Goal: Task Accomplishment & Management: Manage account settings

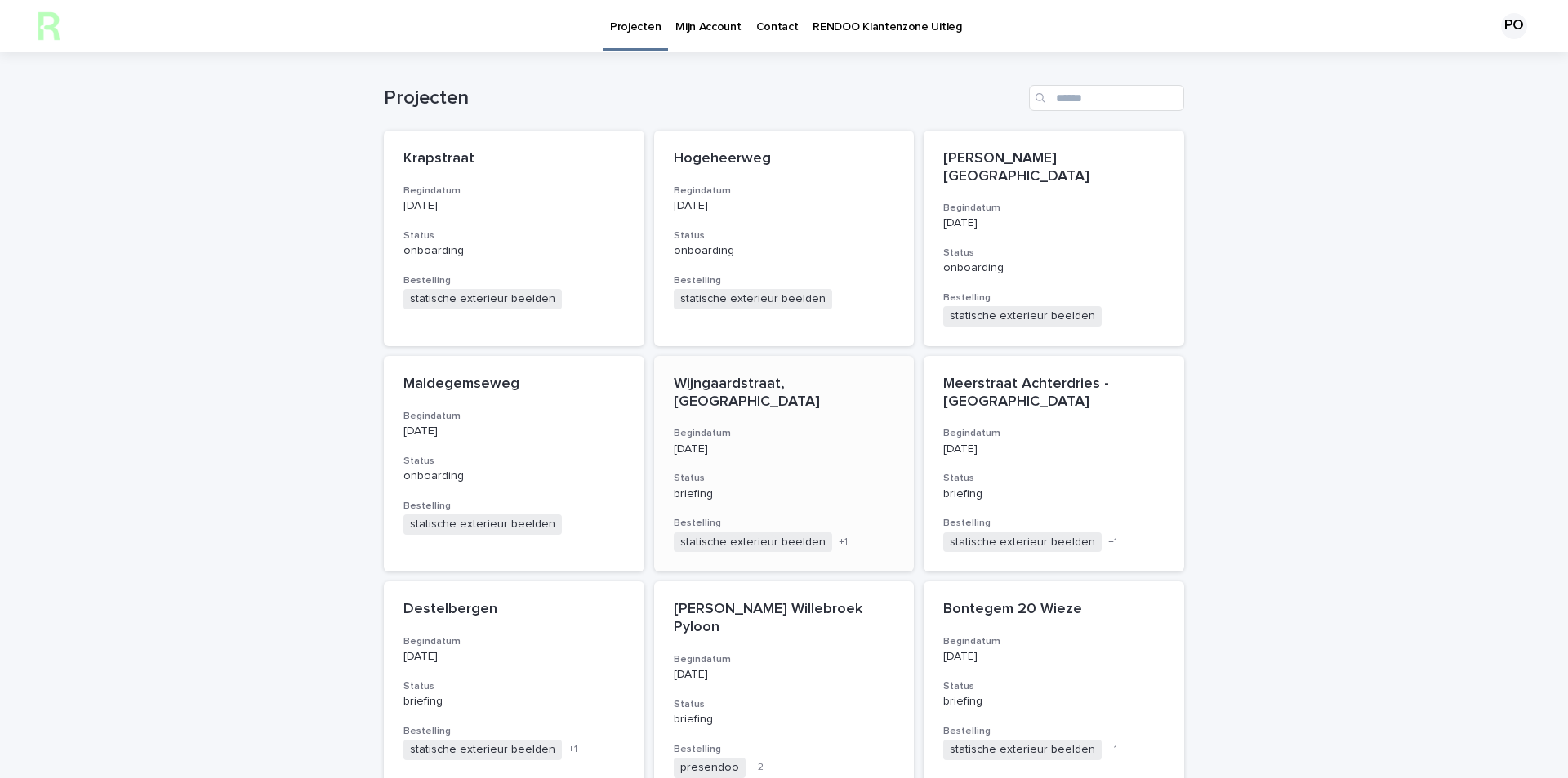
click at [846, 535] on div "+ 1" at bounding box center [864, 542] width 60 height 14
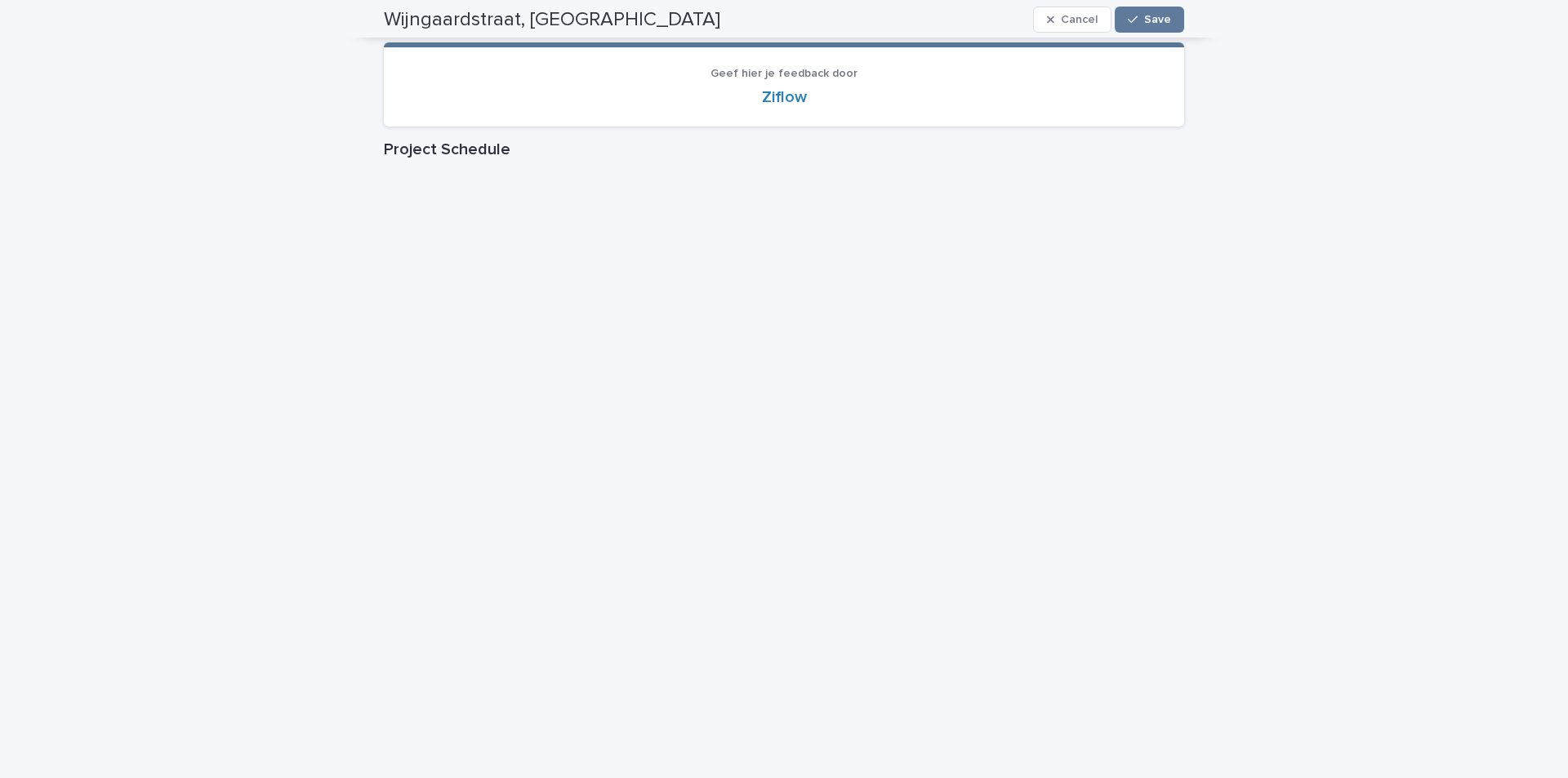
scroll to position [82, 0]
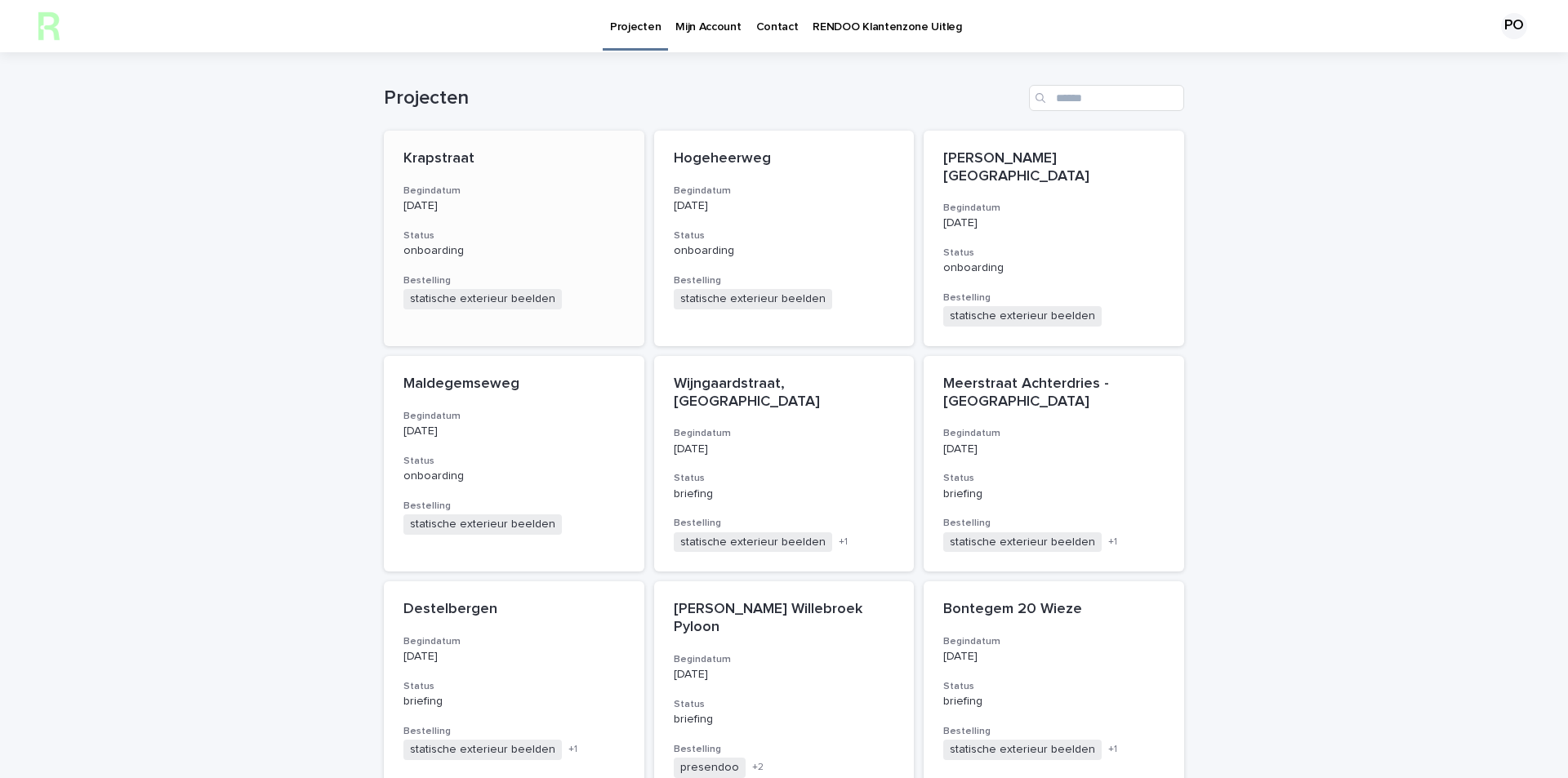
click at [454, 188] on h3 "Begindatum" at bounding box center [514, 191] width 221 height 13
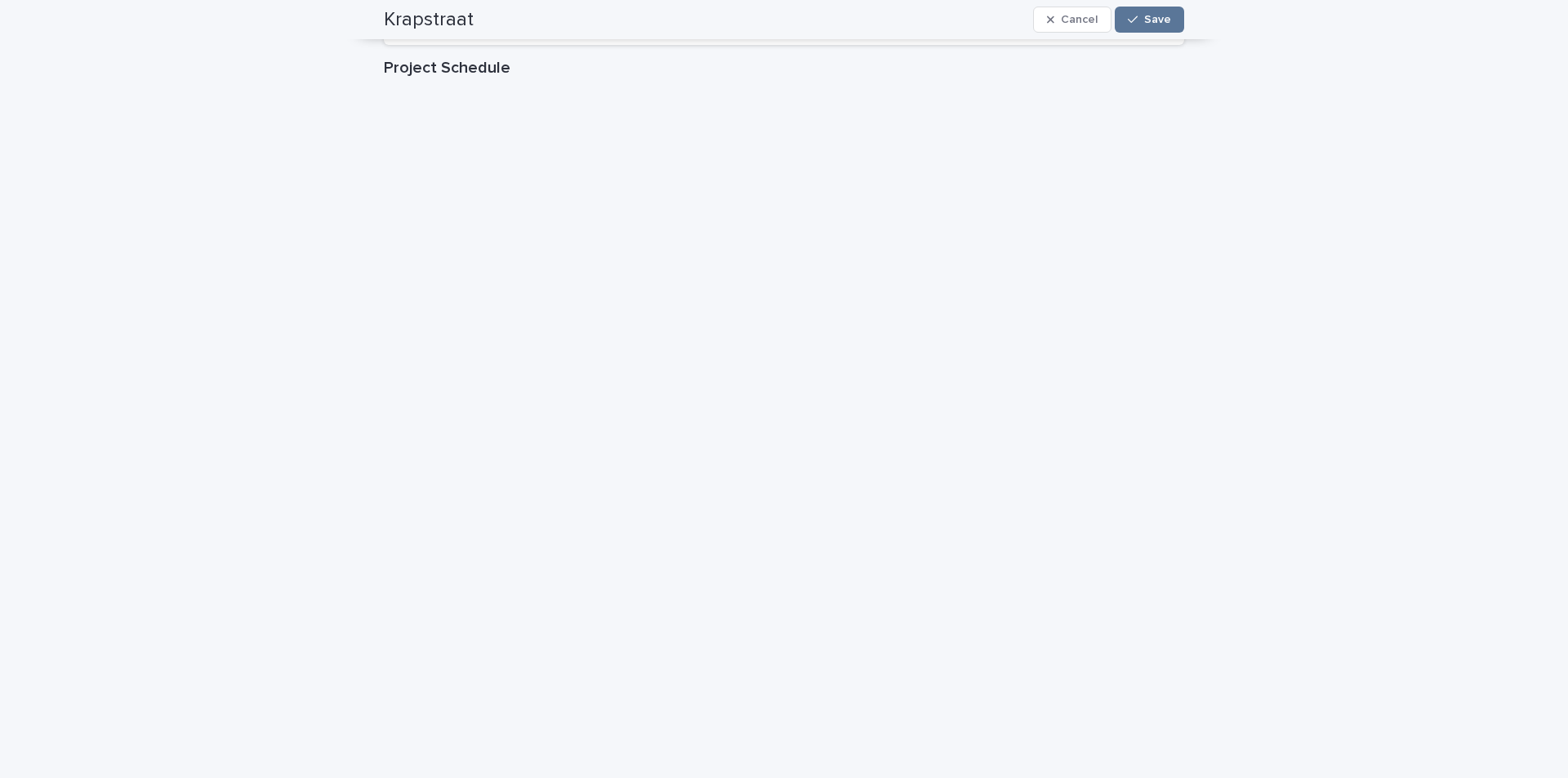
scroll to position [408, 0]
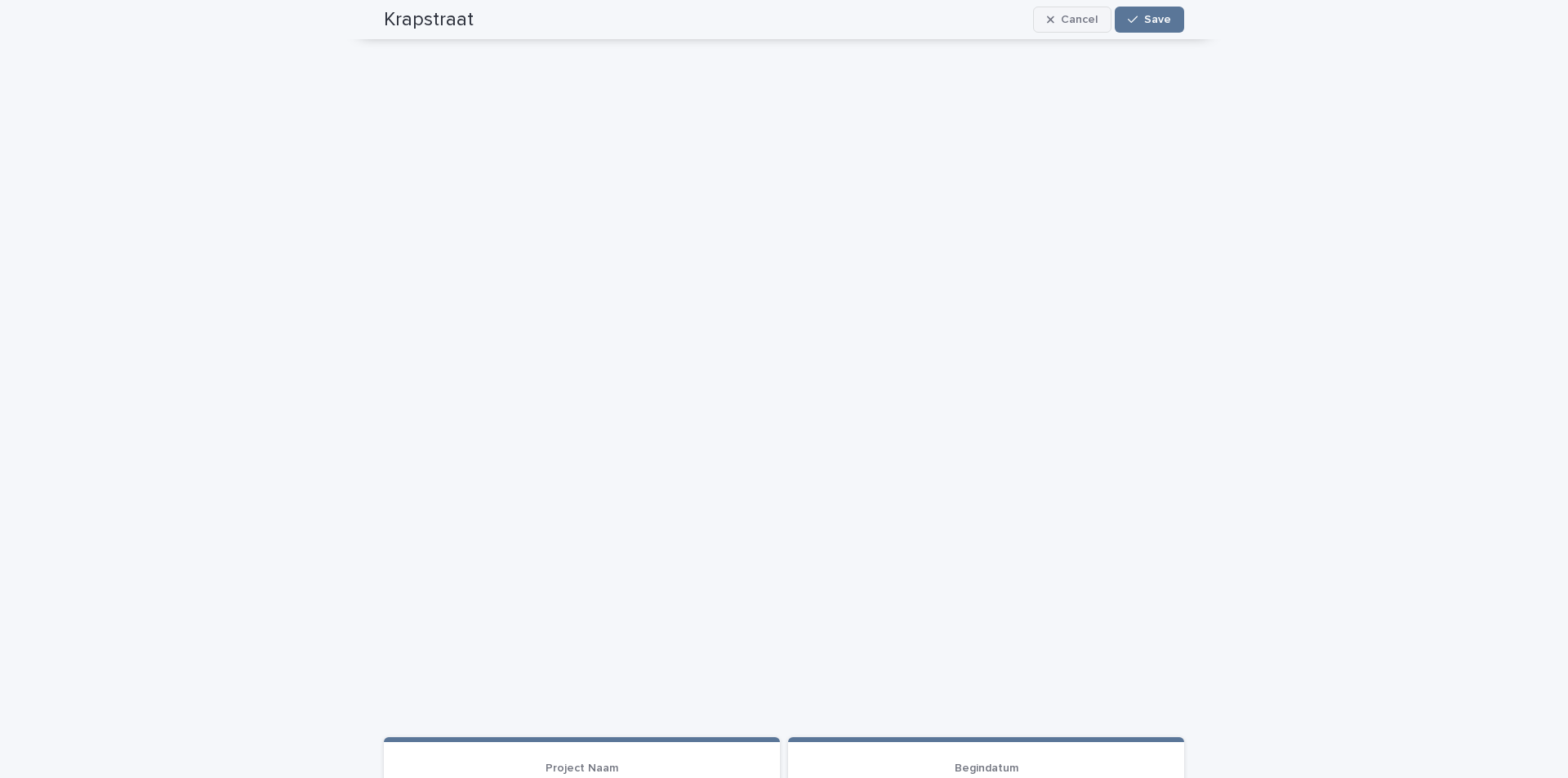
click at [1073, 20] on span "Cancel" at bounding box center [1079, 20] width 36 height 12
click at [1149, 10] on button "Edit" at bounding box center [1154, 19] width 60 height 26
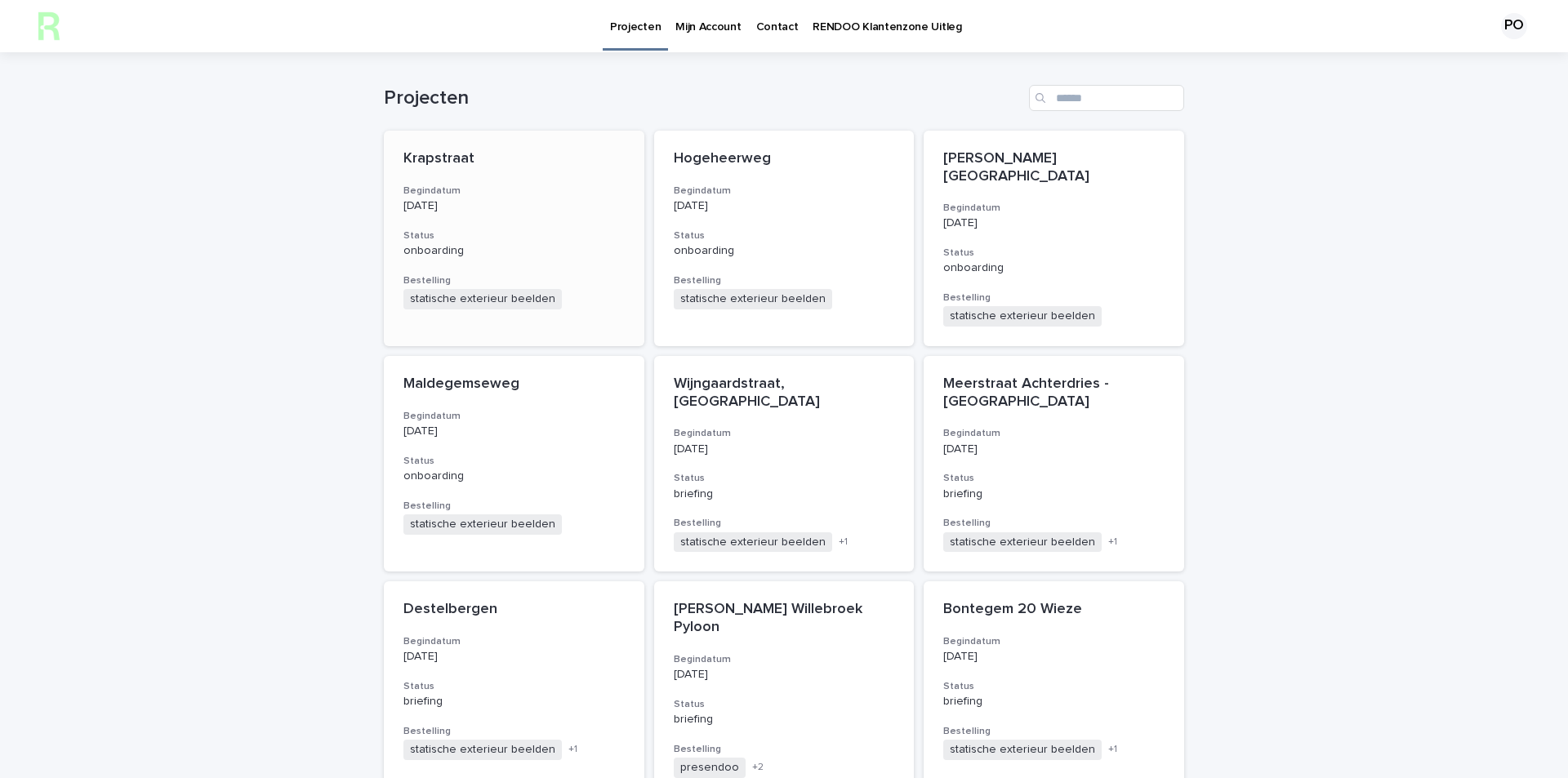
click at [526, 261] on div "Krapstraat Begindatum [DATE] Status onboarding Bestelling statische exterieur b…" at bounding box center [514, 229] width 261 height 198
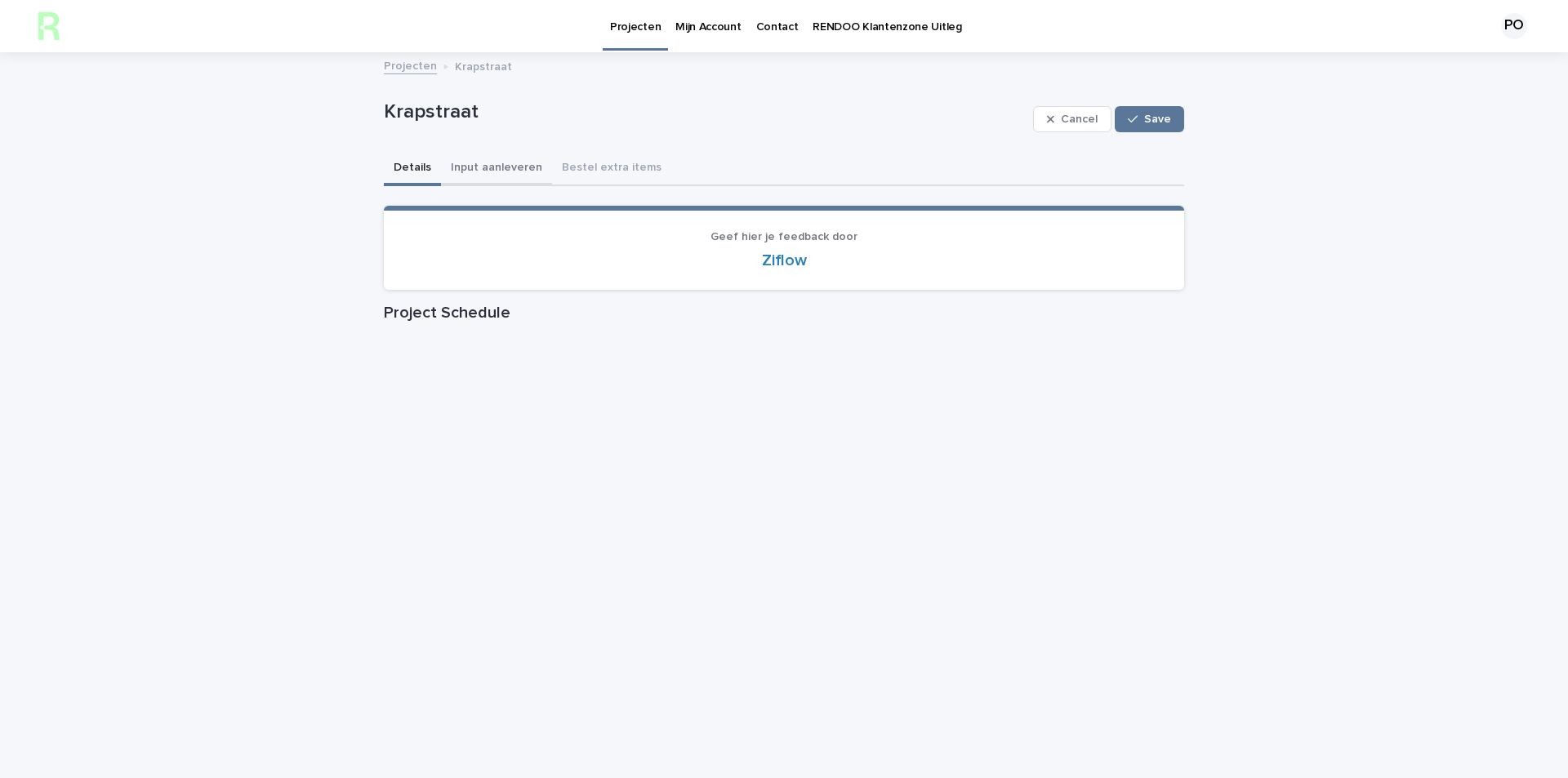
click at [489, 174] on button "Input aanleveren" at bounding box center [496, 169] width 111 height 35
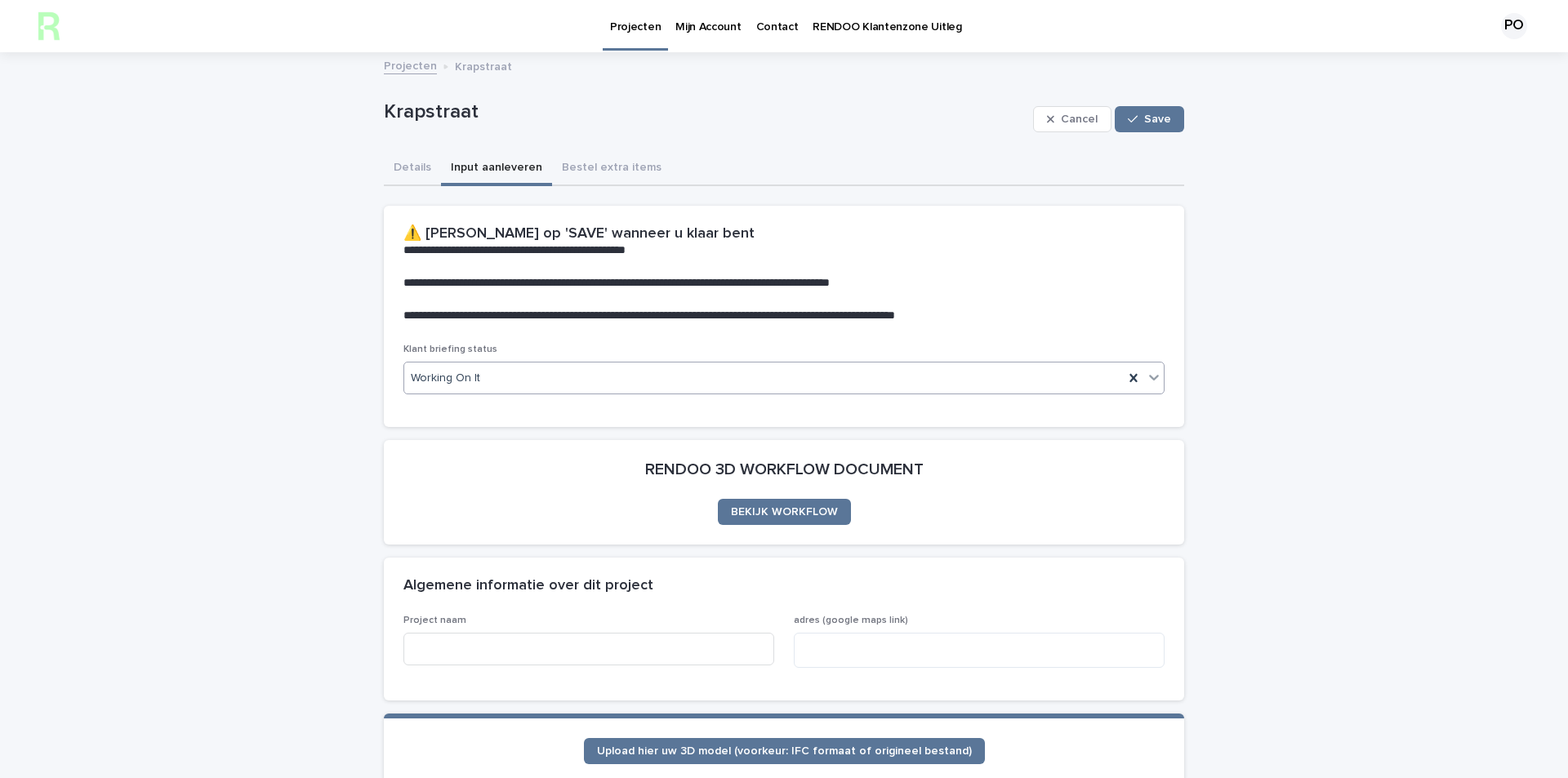
click at [498, 376] on div "Working On It" at bounding box center [764, 378] width 720 height 27
click at [395, 172] on button "Details" at bounding box center [413, 169] width 57 height 35
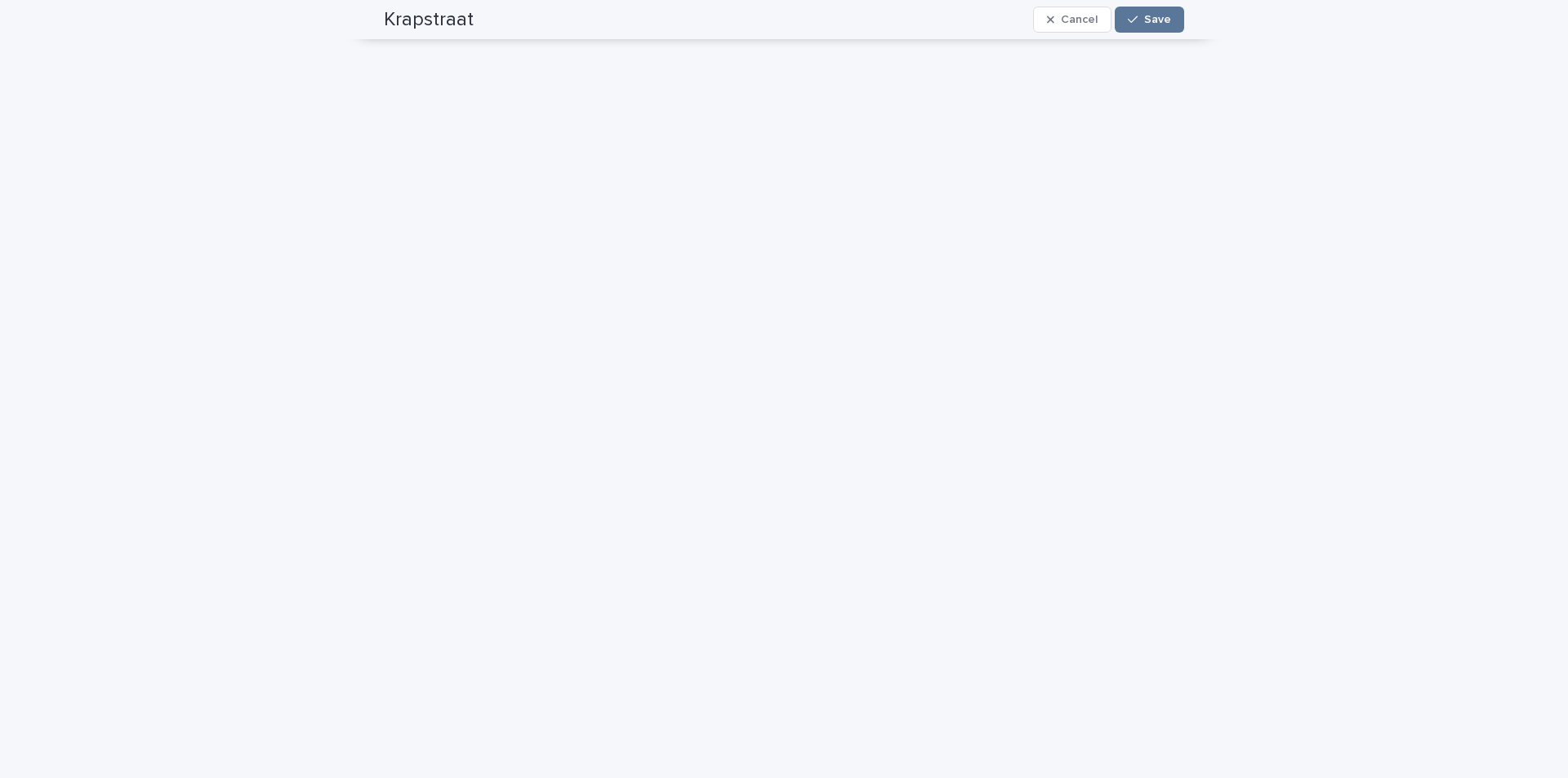
scroll to position [1552, 0]
